Goal: Task Accomplishment & Management: Manage account settings

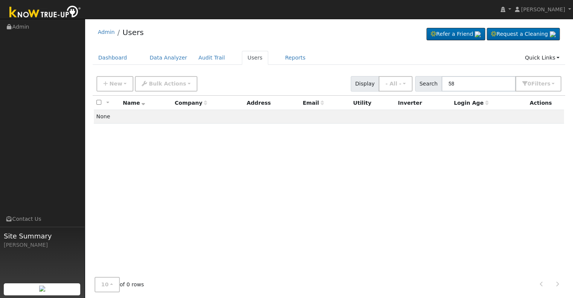
type input "5"
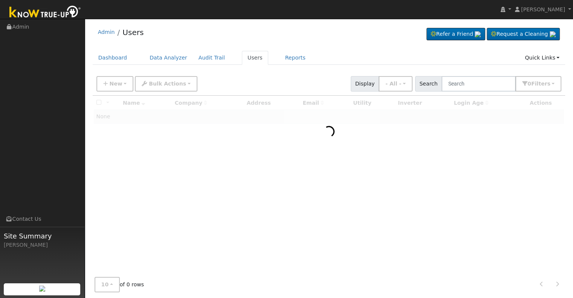
type input "f"
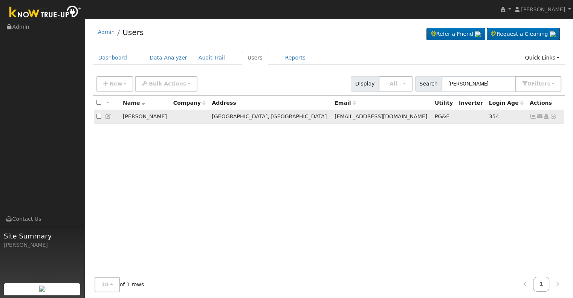
click at [533, 116] on icon at bounding box center [533, 116] width 7 height 5
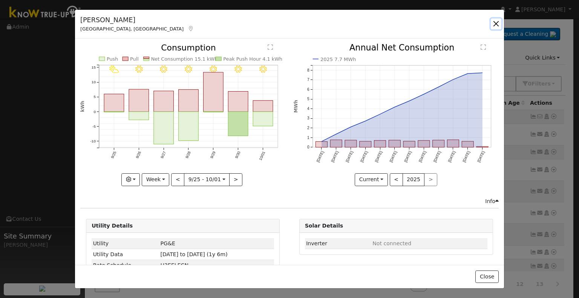
click at [496, 25] on button "button" at bounding box center [496, 23] width 11 height 11
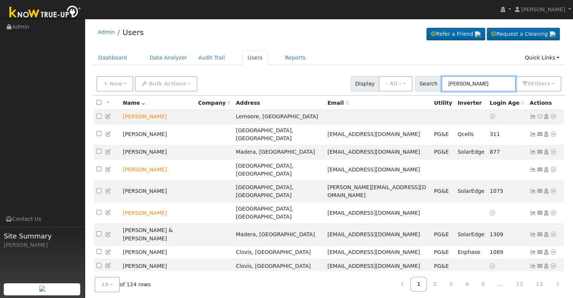
click at [496, 84] on input "[PERSON_NAME]" at bounding box center [479, 83] width 74 height 15
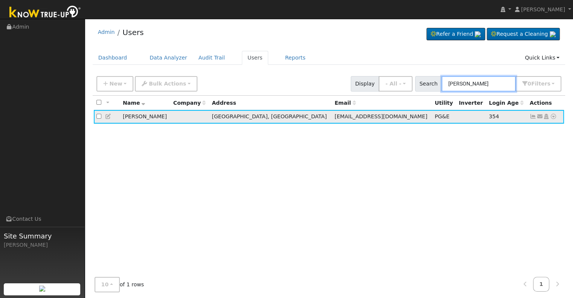
type input "[PERSON_NAME]"
click at [108, 118] on icon at bounding box center [108, 116] width 7 height 5
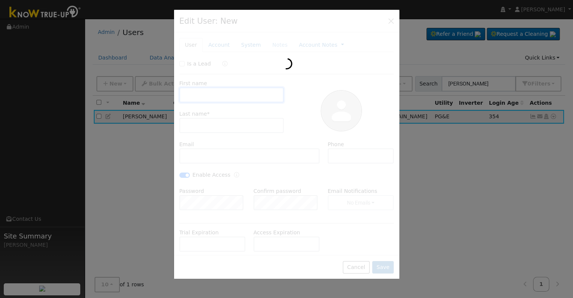
type input "[PERSON_NAME]"
type input "[EMAIL_ADDRESS][DOMAIN_NAME]"
type input "[PHONE_NUMBER]"
checkbox input "true"
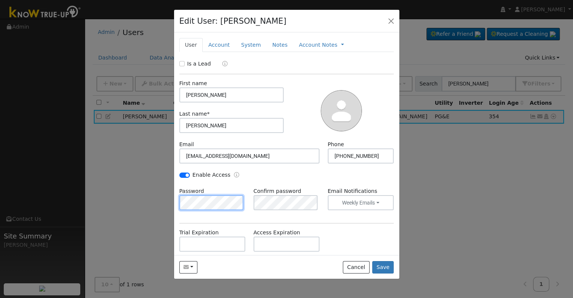
click at [157, 210] on div "Edit User: [PERSON_NAME] Default Account Default Account [STREET_ADDRESS] Prima…" at bounding box center [286, 149] width 573 height 298
click at [213, 224] on div "Is a Lead First name [PERSON_NAME] Last name * [PERSON_NAME] [PERSON_NAME][EMAI…" at bounding box center [286, 190] width 215 height 260
click at [303, 225] on div "Is a Lead First name [PERSON_NAME] Last name * [PERSON_NAME] [PERSON_NAME][EMAI…" at bounding box center [286, 190] width 215 height 260
click at [382, 269] on button "Save" at bounding box center [383, 267] width 22 height 13
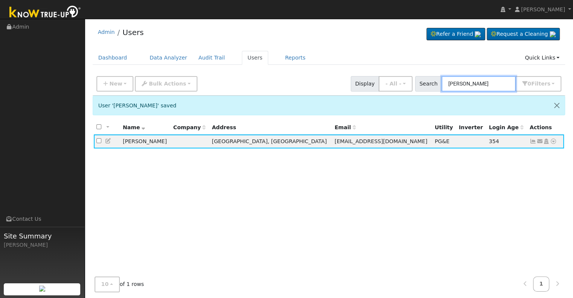
drag, startPoint x: 482, startPoint y: 86, endPoint x: 443, endPoint y: 84, distance: 39.6
click at [443, 84] on div "Search [PERSON_NAME] 0 Filter s Role Show - All - Show Leads Admin Billing Admi…" at bounding box center [488, 83] width 147 height 15
click at [442, 84] on span "Search" at bounding box center [428, 83] width 27 height 15
drag, startPoint x: 483, startPoint y: 83, endPoint x: 431, endPoint y: 81, distance: 52.1
click at [431, 81] on div "Search [PERSON_NAME] 0 Filter s Role Show - All - Show Leads Admin Billing Admi…" at bounding box center [488, 83] width 147 height 15
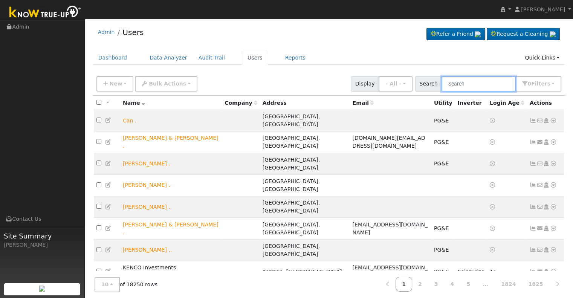
paste input "[PERSON_NAME]"
type input "[PERSON_NAME]"
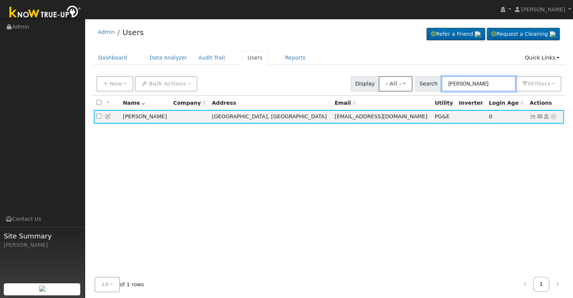
drag, startPoint x: 494, startPoint y: 85, endPoint x: 410, endPoint y: 87, distance: 84.1
click at [410, 87] on div "New Add User Quick Add Quick Connect Quick Convert Lead Bulk Actions Send Email…" at bounding box center [329, 82] width 468 height 18
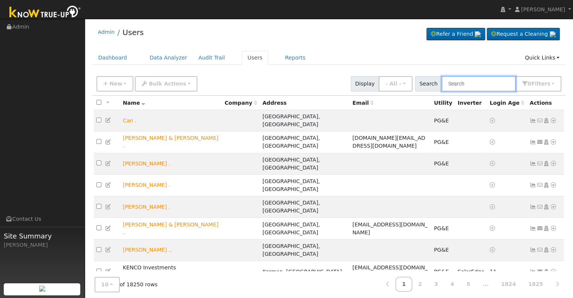
click at [488, 80] on input "text" at bounding box center [479, 83] width 74 height 15
paste input "[PERSON_NAME]"
type input "[PERSON_NAME]"
click at [488, 85] on input "text" at bounding box center [476, 83] width 80 height 15
paste input "[PERSON_NAME]"
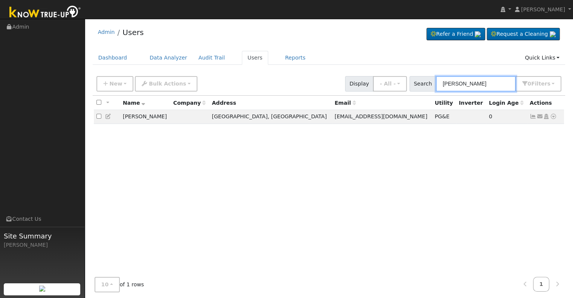
click at [476, 82] on input "[PERSON_NAME]" at bounding box center [476, 83] width 80 height 15
type input "p"
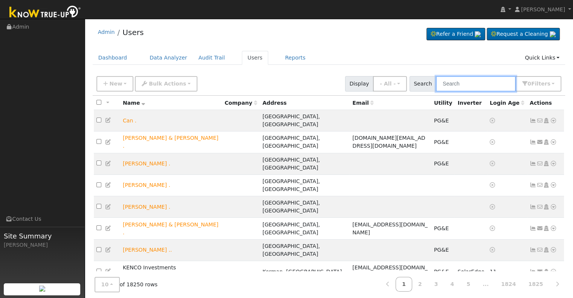
paste input "[PERSON_NAME]"
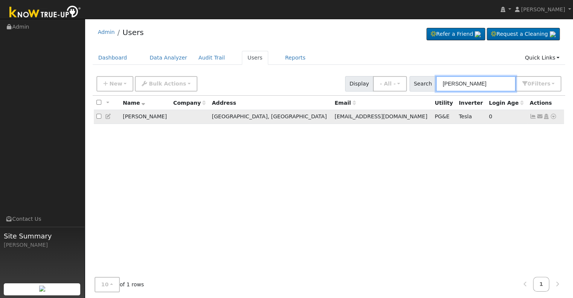
type input "[PERSON_NAME]"
click at [530, 115] on icon at bounding box center [533, 116] width 7 height 5
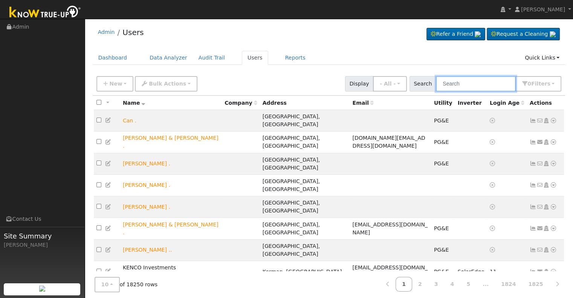
click at [472, 83] on input "text" at bounding box center [476, 83] width 80 height 15
paste input "patrick ferg"
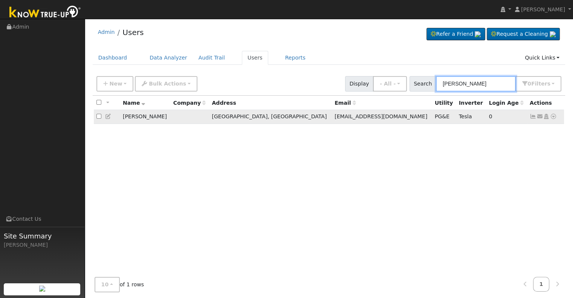
type input "patrick ferg"
click at [534, 118] on icon at bounding box center [533, 116] width 7 height 5
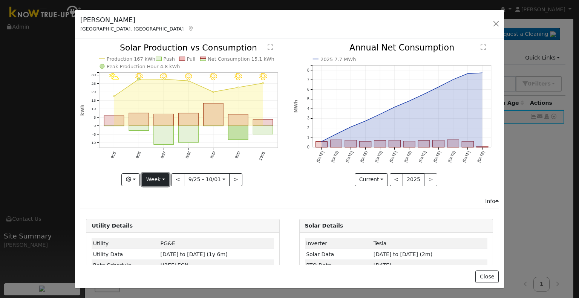
click at [155, 179] on button "Week" at bounding box center [156, 179] width 28 height 13
click at [112, 158] on icon "10/01 - MostlyClear 9/30 - MostlyClear 9/29 - Clear 9/28 - Clear 9/27 - Clear 9…" at bounding box center [182, 114] width 205 height 141
click at [176, 179] on button "<" at bounding box center [177, 179] width 13 height 13
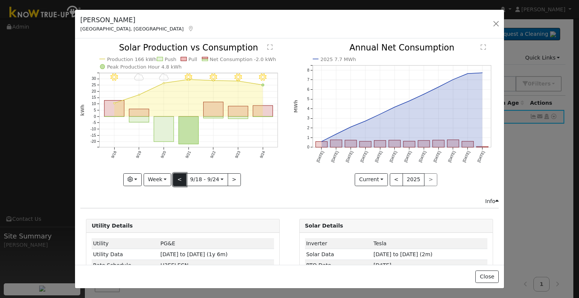
click at [176, 179] on button "<" at bounding box center [179, 179] width 13 height 13
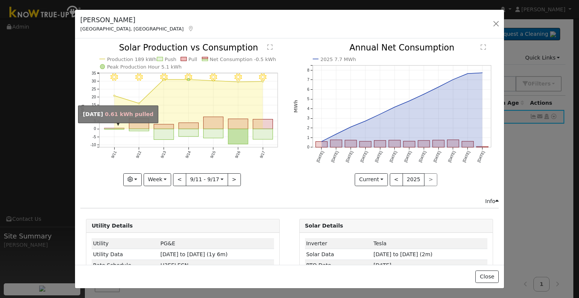
click at [116, 128] on rect "onclick=""" at bounding box center [114, 128] width 20 height 1
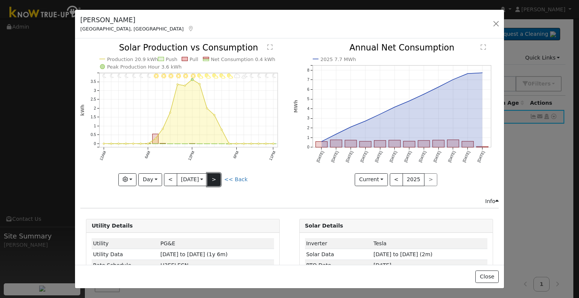
click at [213, 178] on button ">" at bounding box center [213, 179] width 13 height 13
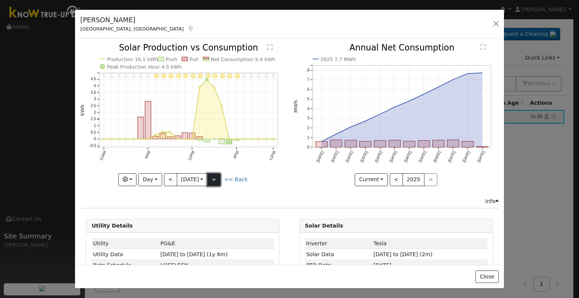
click at [213, 181] on button ">" at bounding box center [213, 179] width 13 height 13
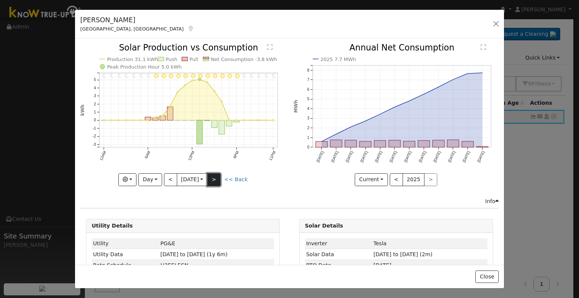
click at [215, 178] on button ">" at bounding box center [213, 179] width 13 height 13
click at [216, 181] on button ">" at bounding box center [213, 179] width 13 height 13
click at [215, 179] on button ">" at bounding box center [213, 179] width 13 height 13
click at [215, 176] on button ">" at bounding box center [213, 179] width 13 height 13
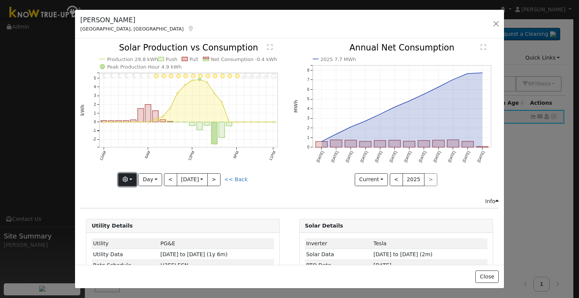
click at [131, 179] on button "button" at bounding box center [127, 179] width 18 height 13
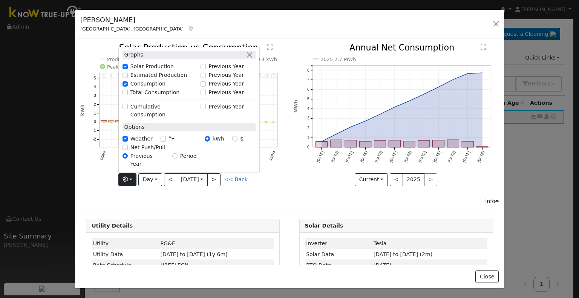
click at [104, 170] on icon "11PM - MostlyCloudy 10PM - PartlyCloudy 9PM - PartlyCloudy 8PM - PartlyCloudy 7…" at bounding box center [182, 114] width 205 height 141
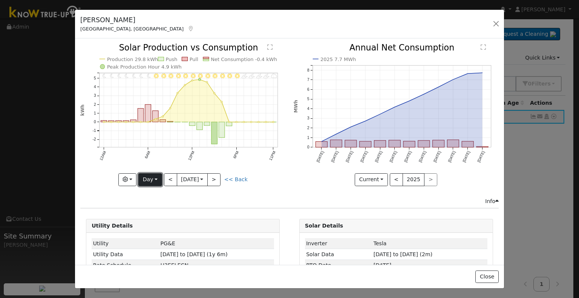
click at [155, 179] on button "Day" at bounding box center [149, 179] width 23 height 13
click at [151, 215] on link "Month" at bounding box center [165, 216] width 52 height 11
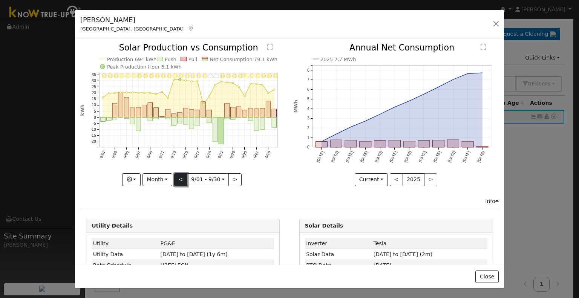
click at [179, 173] on button "<" at bounding box center [180, 179] width 13 height 13
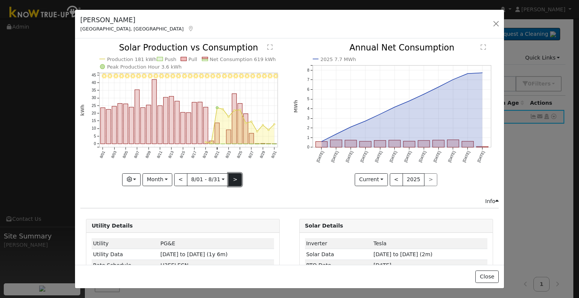
click at [232, 175] on button ">" at bounding box center [234, 179] width 13 height 13
type input "2025-09-01"
